Goal: Information Seeking & Learning: Understand process/instructions

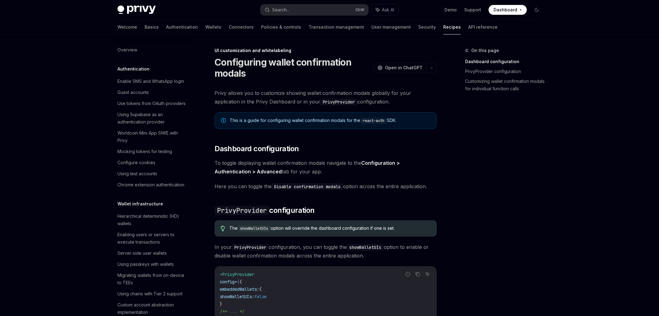
scroll to position [353, 0]
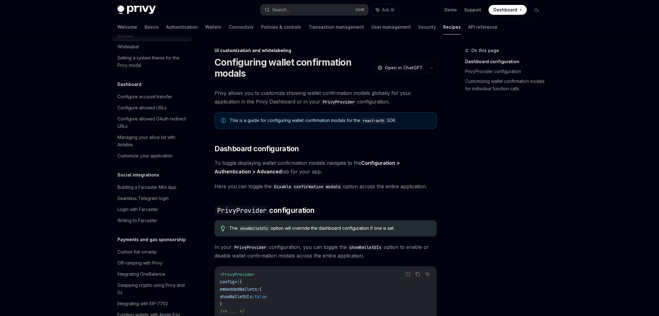
click at [541, 113] on div "On this page Dashboard configuration PrivyProvider configuration Customizing wa…" at bounding box center [500, 182] width 94 height 270
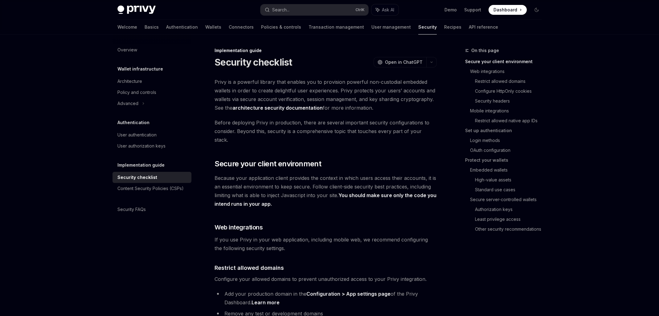
drag, startPoint x: 84, startPoint y: 188, endPoint x: 88, endPoint y: 187, distance: 4.4
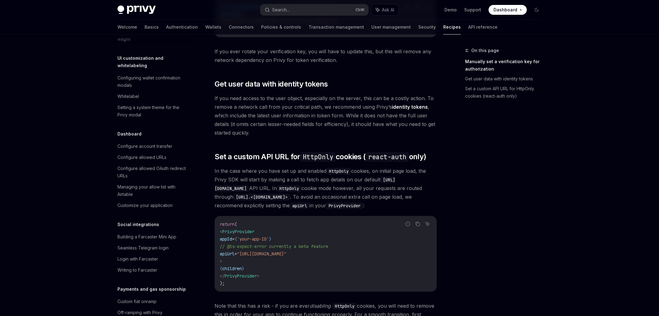
scroll to position [308, 0]
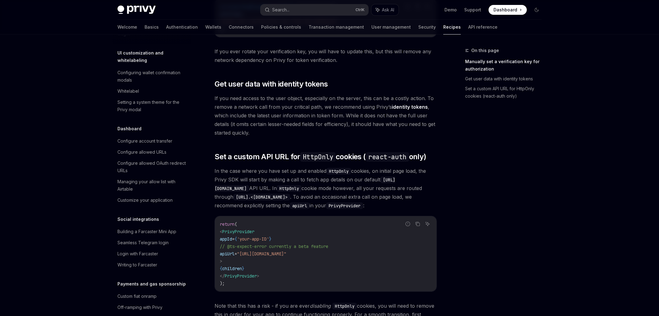
click at [151, 64] on h5 "UI customization and whitelabeling" at bounding box center [155, 56] width 74 height 15
click at [140, 64] on h5 "UI customization and whitelabeling" at bounding box center [155, 56] width 74 height 15
click at [151, 84] on div "Configuring wallet confirmation modals" at bounding box center [153, 76] width 70 height 15
type textarea "*"
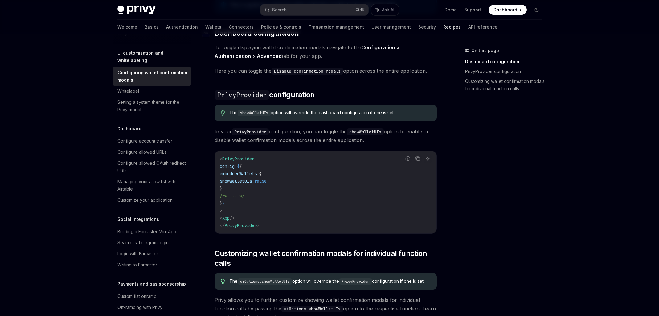
scroll to position [123, 0]
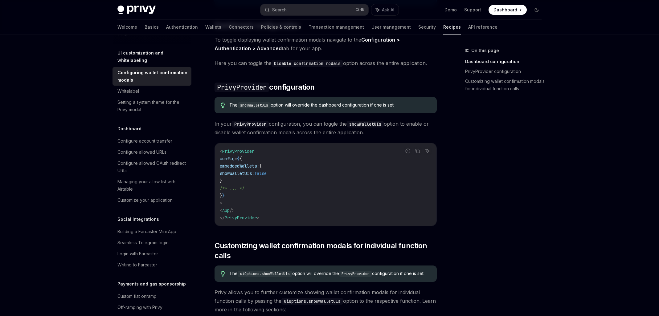
click at [148, 64] on h5 "UI customization and whitelabeling" at bounding box center [155, 56] width 74 height 15
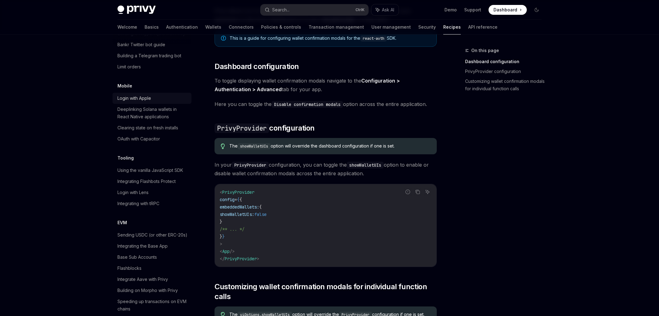
scroll to position [730, 0]
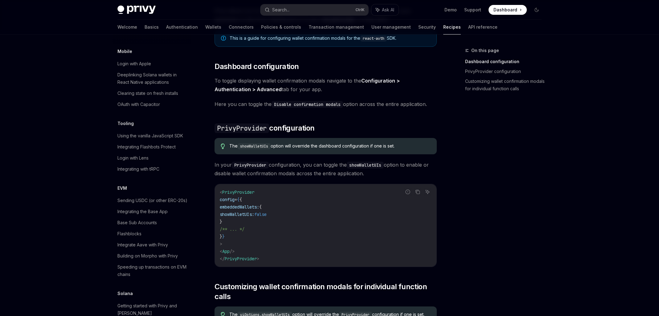
click at [481, 144] on div "On this page Dashboard configuration PrivyProvider configuration Customizing wa…" at bounding box center [500, 182] width 94 height 270
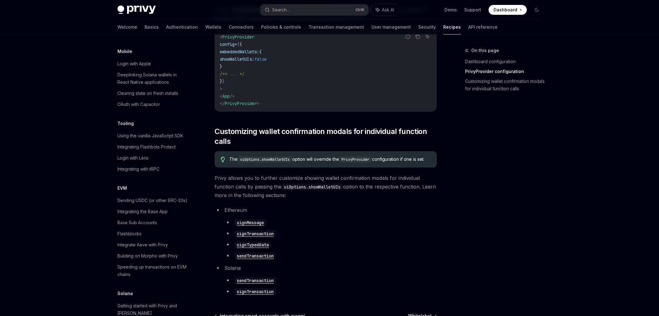
scroll to position [267, 0]
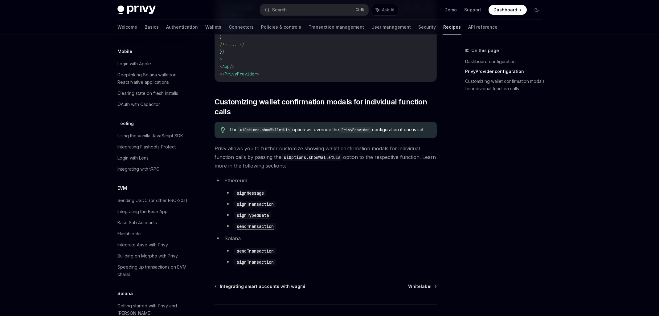
click at [475, 209] on div "On this page Dashboard configuration PrivyProvider configuration Customizing wa…" at bounding box center [500, 182] width 94 height 270
